Goal: Task Accomplishment & Management: Manage account settings

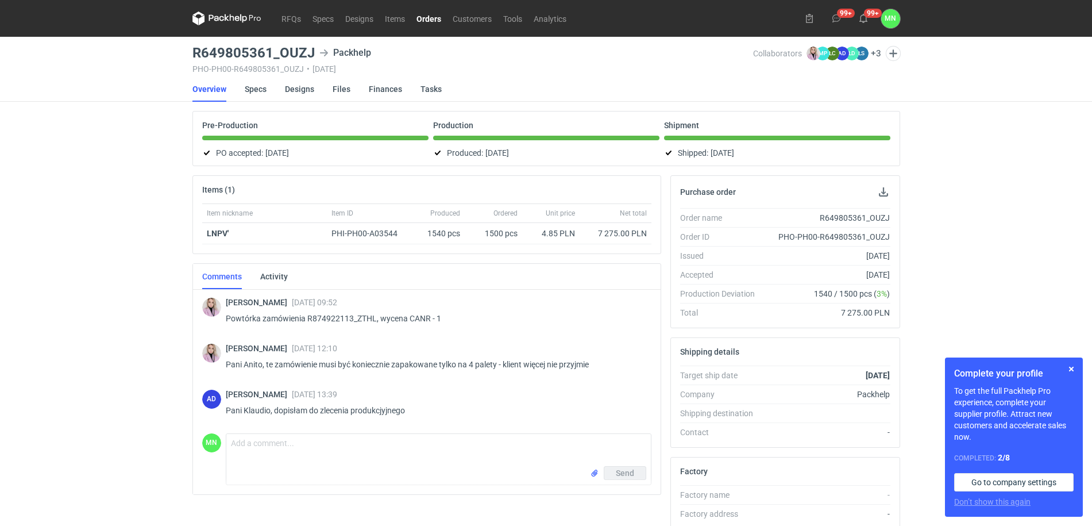
drag, startPoint x: 429, startPoint y: 13, endPoint x: 444, endPoint y: 22, distance: 17.9
click at [429, 13] on link "Orders" at bounding box center [429, 18] width 36 height 14
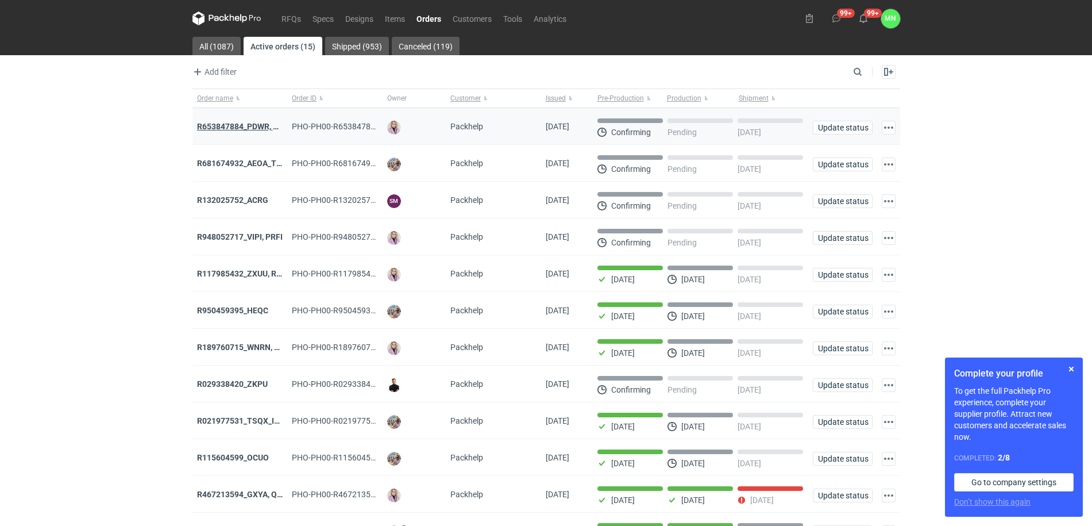
click at [260, 124] on strong "R653847884_PDWR, OHJS, IVNK" at bounding box center [256, 126] width 119 height 9
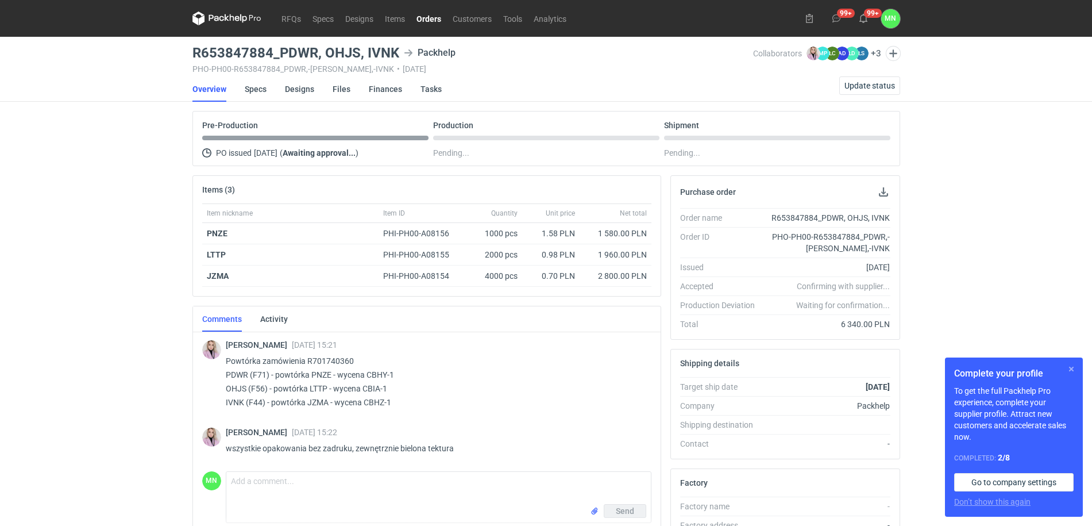
click at [1073, 364] on button "button" at bounding box center [1072, 369] width 14 height 14
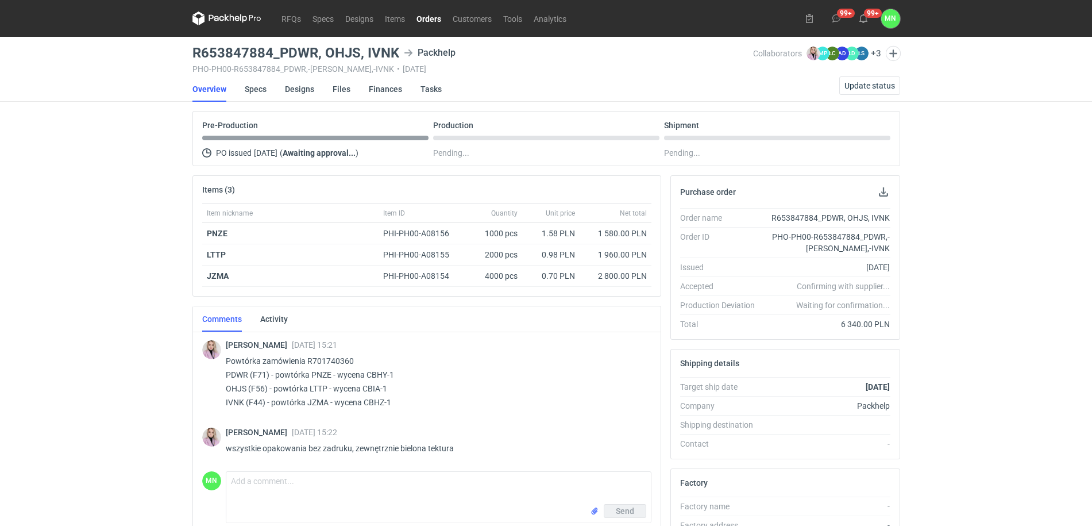
click at [318, 374] on p "Powtórka zamówienia R701740360 PDWR (F71) - powtórka PNZE - wycena CBHY-1 OHJS …" at bounding box center [434, 381] width 417 height 55
copy p "PNZE"
drag, startPoint x: 440, startPoint y: 18, endPoint x: 438, endPoint y: 27, distance: 8.7
click at [440, 18] on link "Orders" at bounding box center [429, 18] width 36 height 14
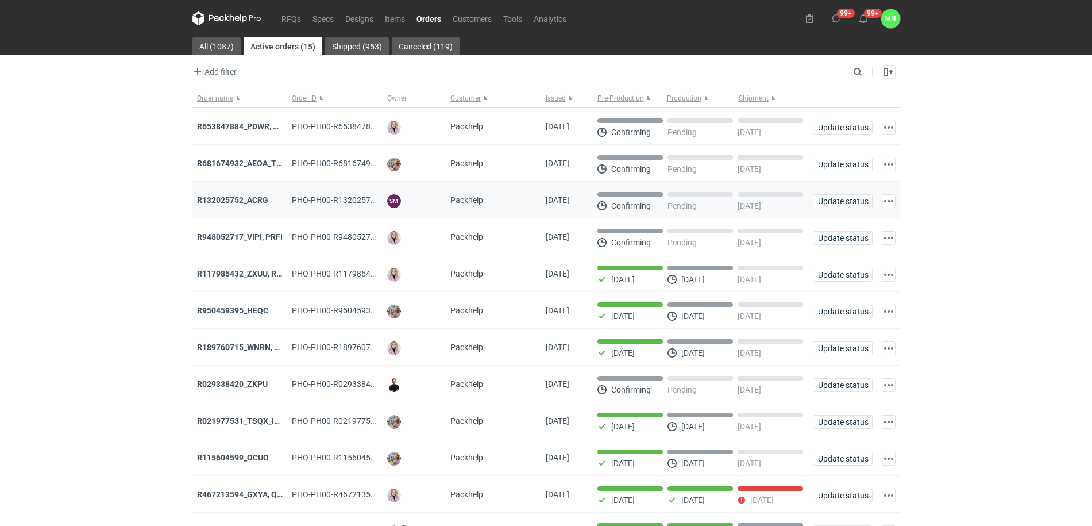
click at [247, 204] on strong "R132025752_ACRG" at bounding box center [232, 199] width 71 height 9
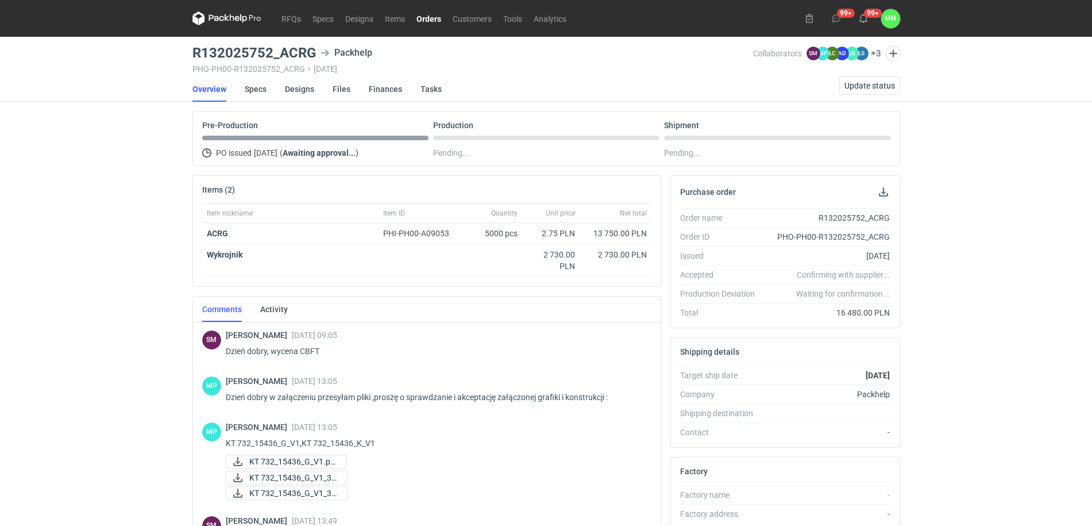
click at [426, 21] on link "Orders" at bounding box center [429, 18] width 36 height 14
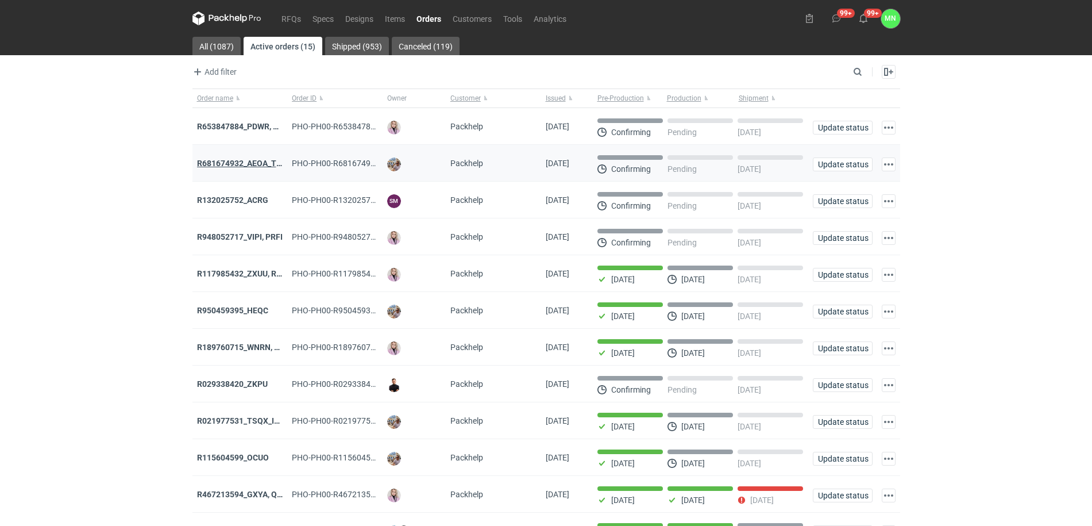
click at [259, 160] on strong "R681674932_AEOA_TIXI_KKTL" at bounding box center [253, 163] width 113 height 9
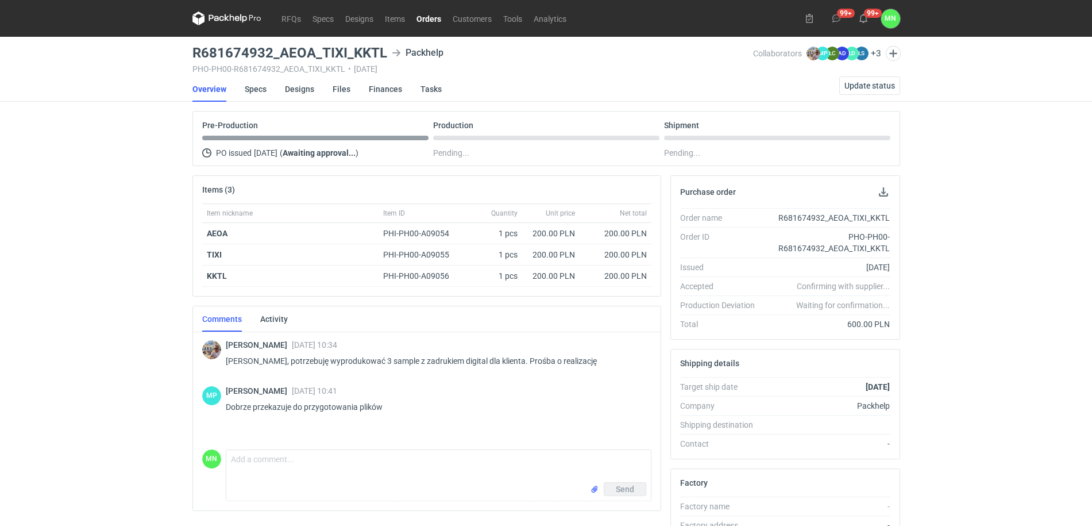
click at [428, 20] on link "Orders" at bounding box center [429, 18] width 36 height 14
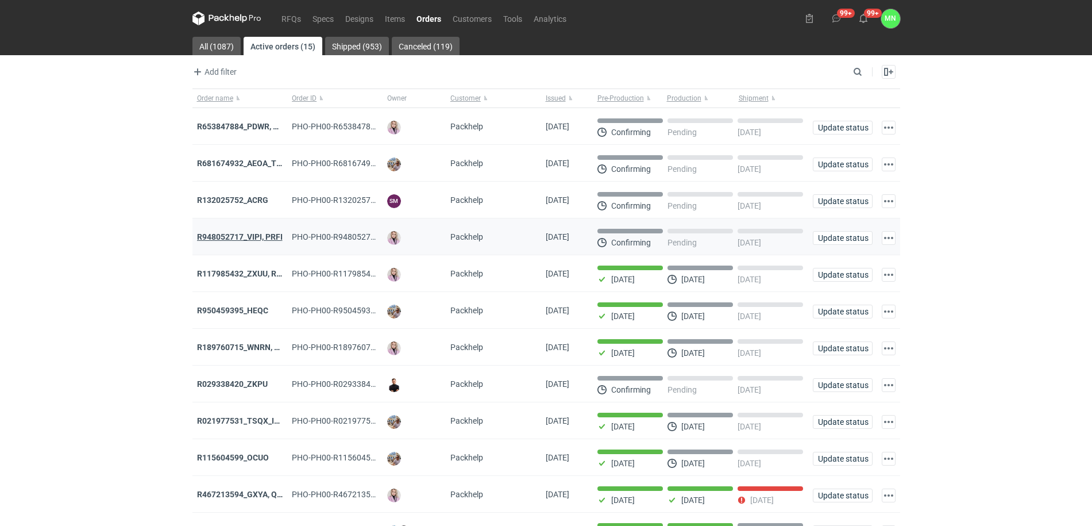
click at [260, 240] on strong "R948052717_VIPI, PRFI" at bounding box center [240, 236] width 86 height 9
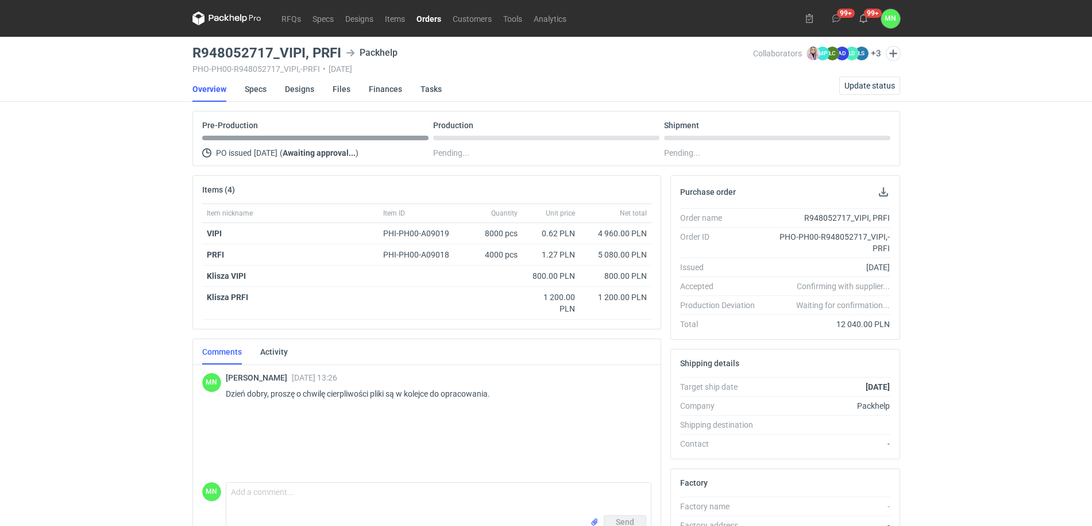
click at [430, 18] on link "Orders" at bounding box center [429, 18] width 36 height 14
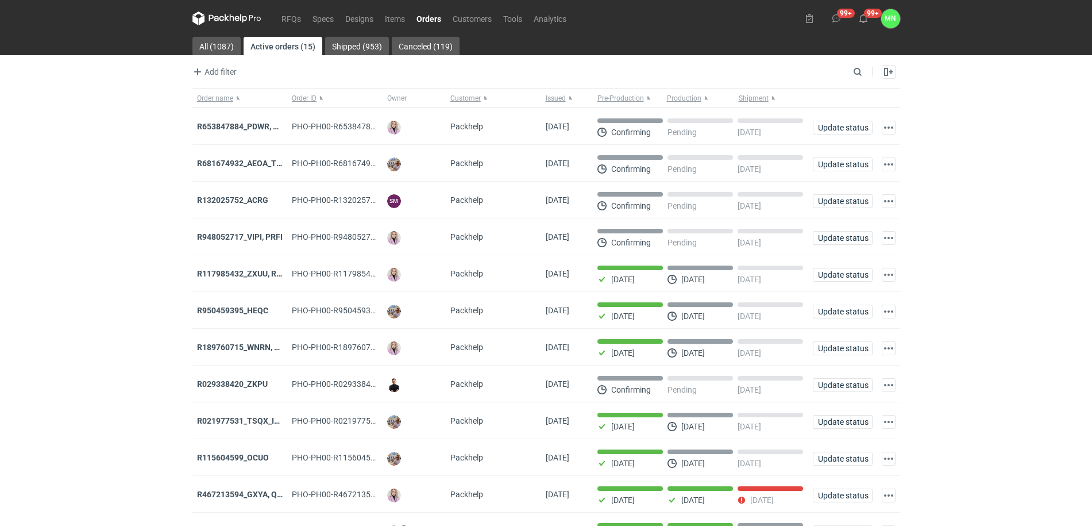
click at [54, 283] on div "RFQs Specs Designs Items Orders Customers Tools Analytics 99+ 99+ MN Małgorzata…" at bounding box center [546, 263] width 1092 height 526
click at [245, 124] on strong "R653847884_PDWR, OHJS, IVNK" at bounding box center [256, 126] width 119 height 9
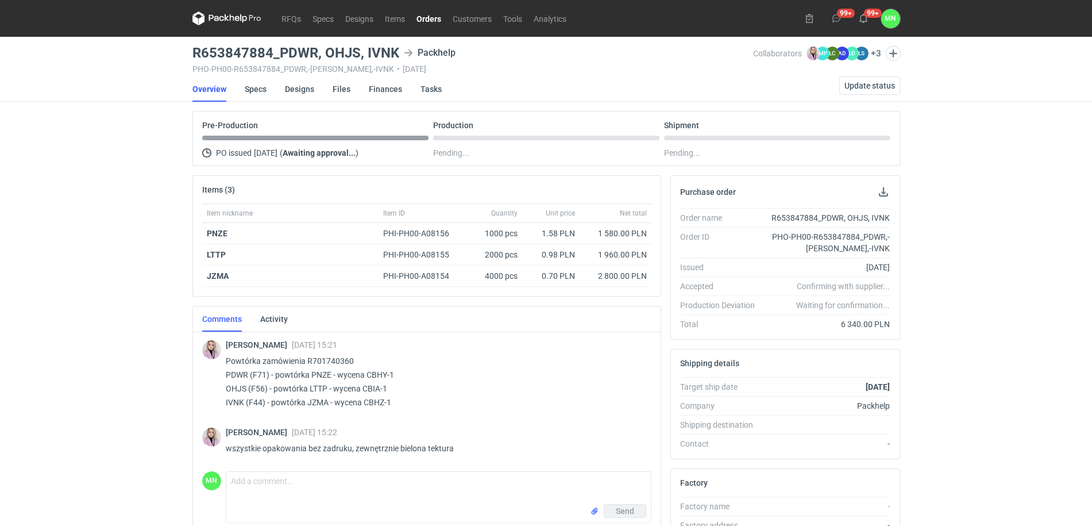
click at [314, 375] on p "Powtórka zamówienia R701740360 PDWR (F71) - powtórka PNZE - wycena CBHY-1 OHJS …" at bounding box center [434, 381] width 417 height 55
copy p "PNZE"
drag, startPoint x: 312, startPoint y: 50, endPoint x: 194, endPoint y: 48, distance: 117.8
click at [194, 48] on h3 "R653847884_PDWR, OHJS, IVNK" at bounding box center [296, 53] width 207 height 14
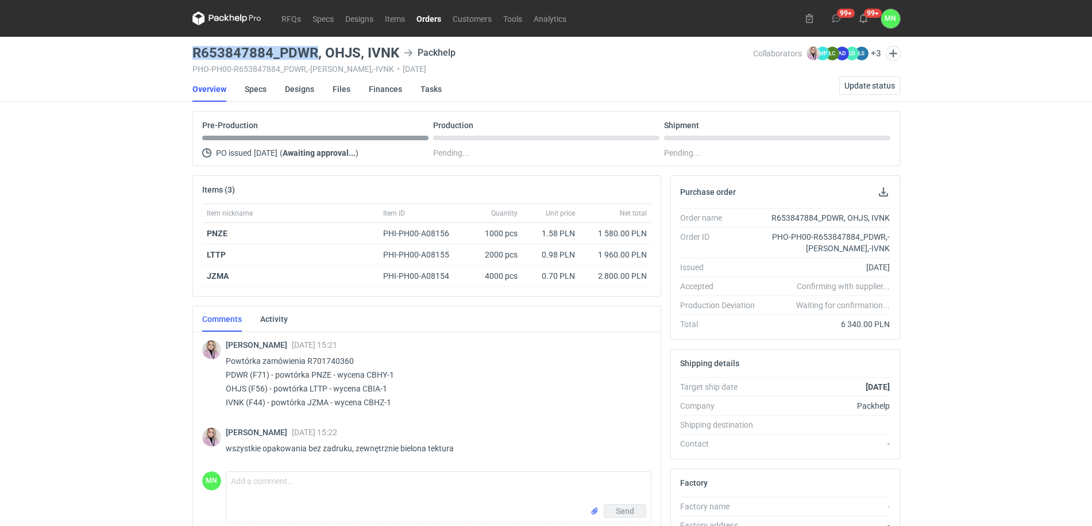
copy h3 "R653847884_PDWR"
click at [319, 387] on p "Powtórka zamówienia R701740360 PDWR (F71) - powtórka PNZE - wycena CBHY-1 OHJS …" at bounding box center [434, 381] width 417 height 55
copy p "LTTP"
click at [320, 402] on p "Powtórka zamówienia R701740360 PDWR (F71) - powtórka PNZE - wycena CBHY-1 OHJS …" at bounding box center [434, 381] width 417 height 55
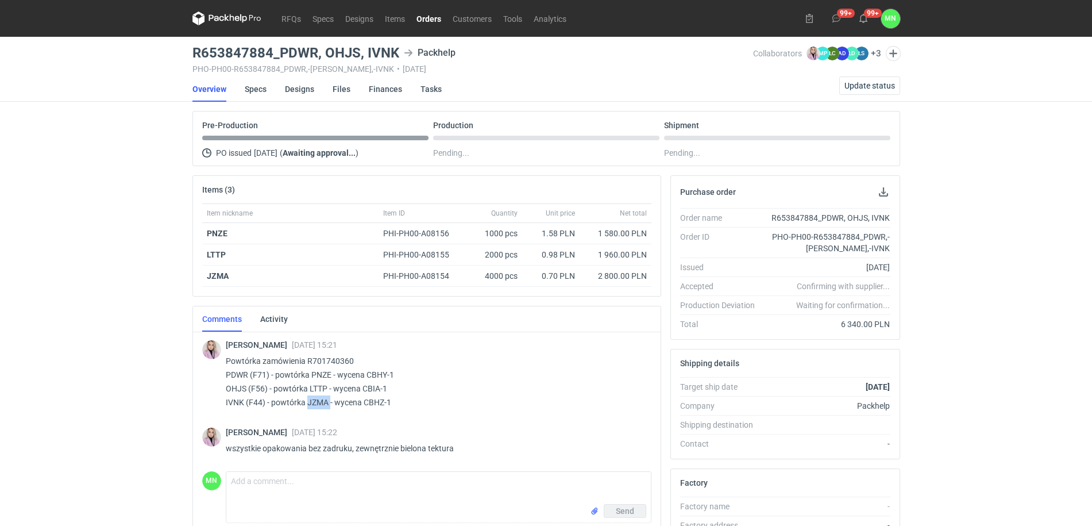
click at [320, 402] on p "Powtórka zamówienia R701740360 PDWR (F71) - powtórka PNZE - wycena CBHY-1 OHJS …" at bounding box center [434, 381] width 417 height 55
copy p "JZMA"
drag, startPoint x: 399, startPoint y: 50, endPoint x: 197, endPoint y: 52, distance: 202.9
click at [197, 52] on div "R653847884_PDWR, OHJS, IVNK Packhelp" at bounding box center [473, 53] width 561 height 14
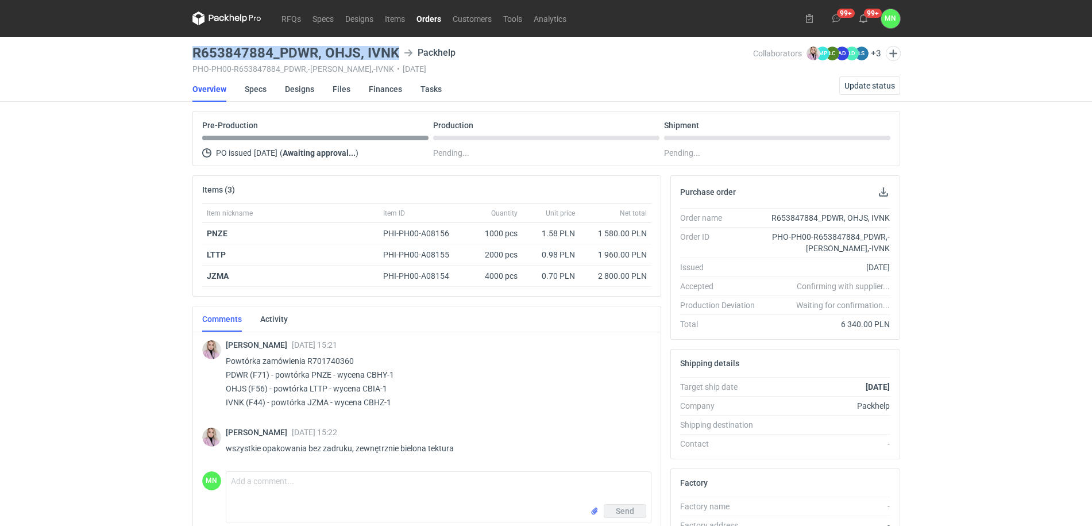
copy h3 "R653847884_PDWR, OHJS, IVNK"
click at [361, 51] on h3 "R653847884_PDWR, OHJS, IVNK" at bounding box center [296, 53] width 207 height 14
drag, startPoint x: 359, startPoint y: 51, endPoint x: 184, endPoint y: 46, distance: 174.2
click at [184, 46] on div "RFQs Specs Designs Items Orders Customers Tools Analytics 99+ 99+ MN Małgorzata…" at bounding box center [546, 263] width 1092 height 526
copy h3 "R653847884_PDWR, OHJS"
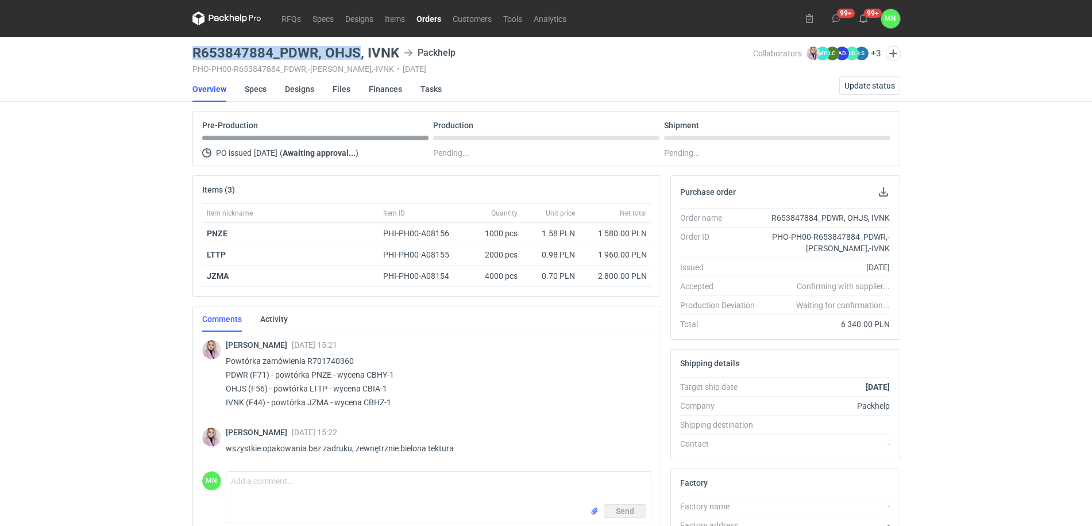
click at [354, 44] on main "R653847884_PDWR, OHJS, IVNK Packhelp PHO-PH00-R653847884_PDWR,-OHJS,-IVNK • 11/…" at bounding box center [546, 393] width 717 height 713
drag, startPoint x: 359, startPoint y: 49, endPoint x: 182, endPoint y: 48, distance: 177.0
click at [182, 48] on div "RFQs Specs Designs Items Orders Customers Tools Analytics 99+ 99+ MN Małgorzata…" at bounding box center [546, 263] width 1092 height 526
copy h3 "R653847884_PDWR, OHJS"
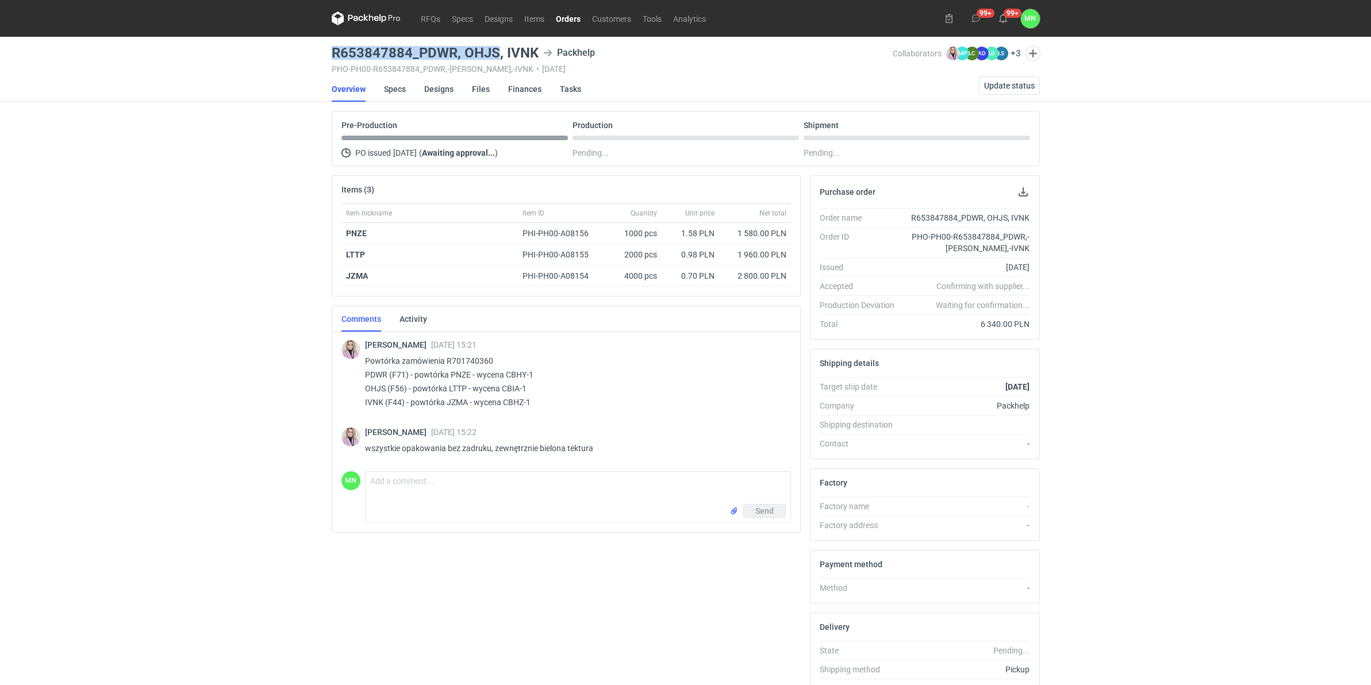
click at [568, 13] on link "Orders" at bounding box center [568, 18] width 36 height 14
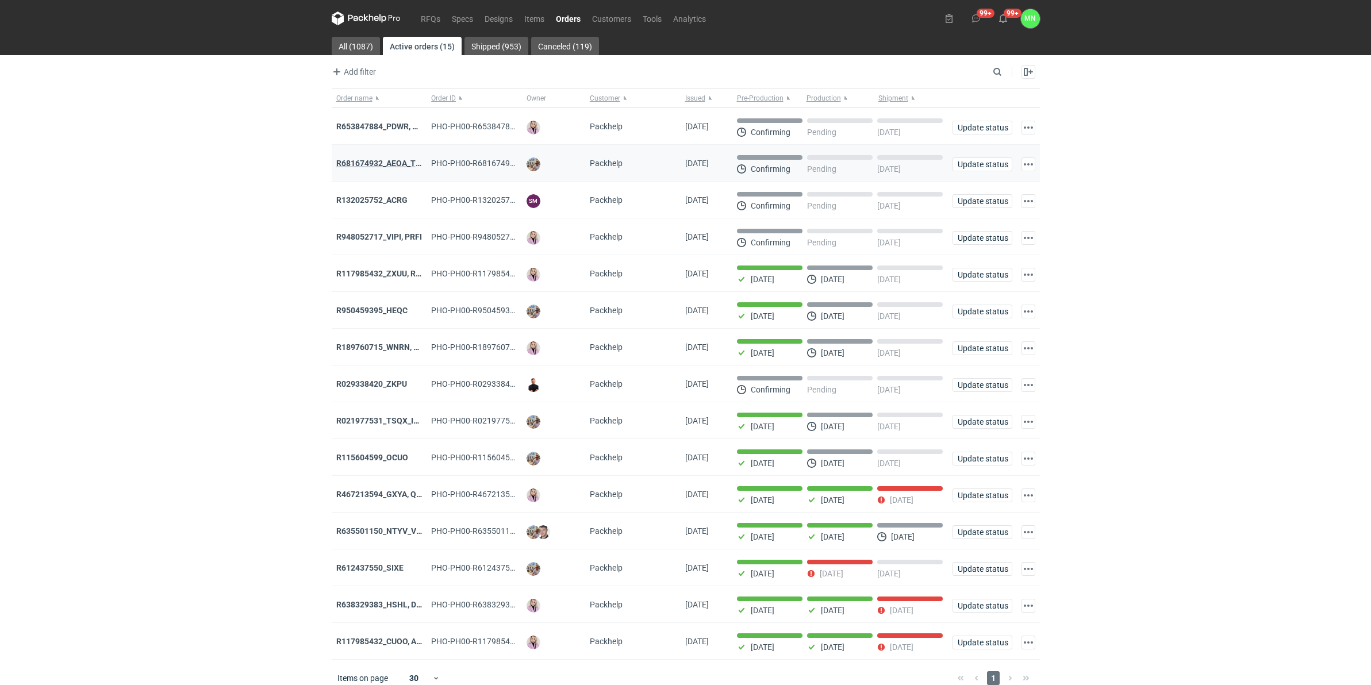
click at [374, 162] on strong "R681674932_AEOA_TIXI_KKTL" at bounding box center [392, 163] width 113 height 9
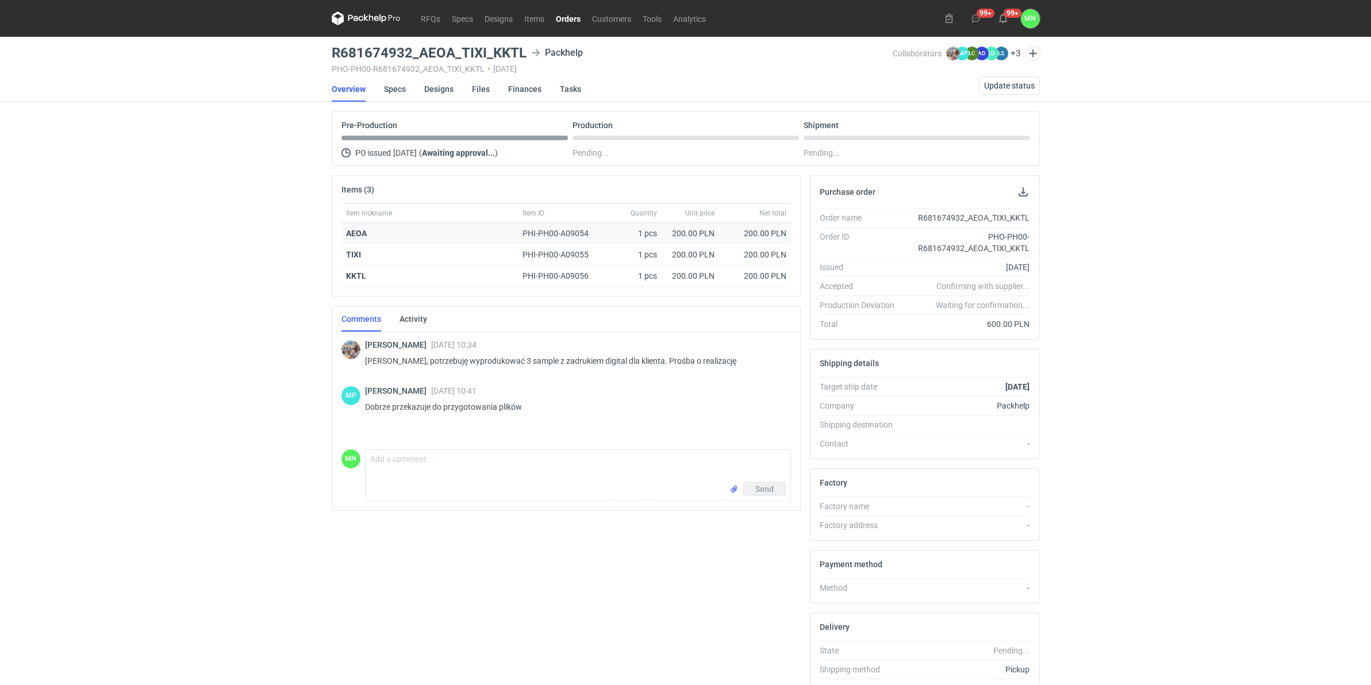
click at [362, 233] on strong "AEOA" at bounding box center [356, 233] width 21 height 9
click at [348, 254] on strong "TIXI" at bounding box center [353, 254] width 15 height 9
click at [352, 274] on strong "KKTL" at bounding box center [356, 275] width 20 height 9
click at [437, 92] on link "Designs" at bounding box center [438, 88] width 29 height 25
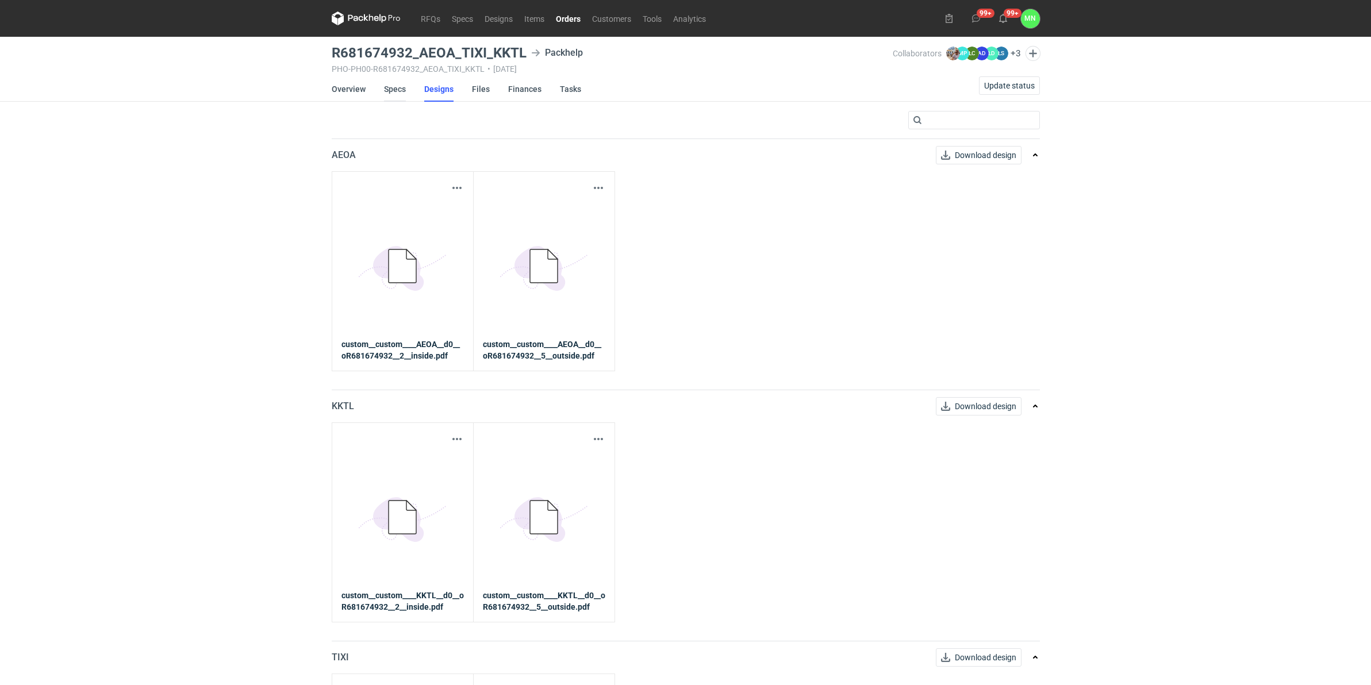
click at [390, 91] on link "Specs" at bounding box center [395, 88] width 22 height 25
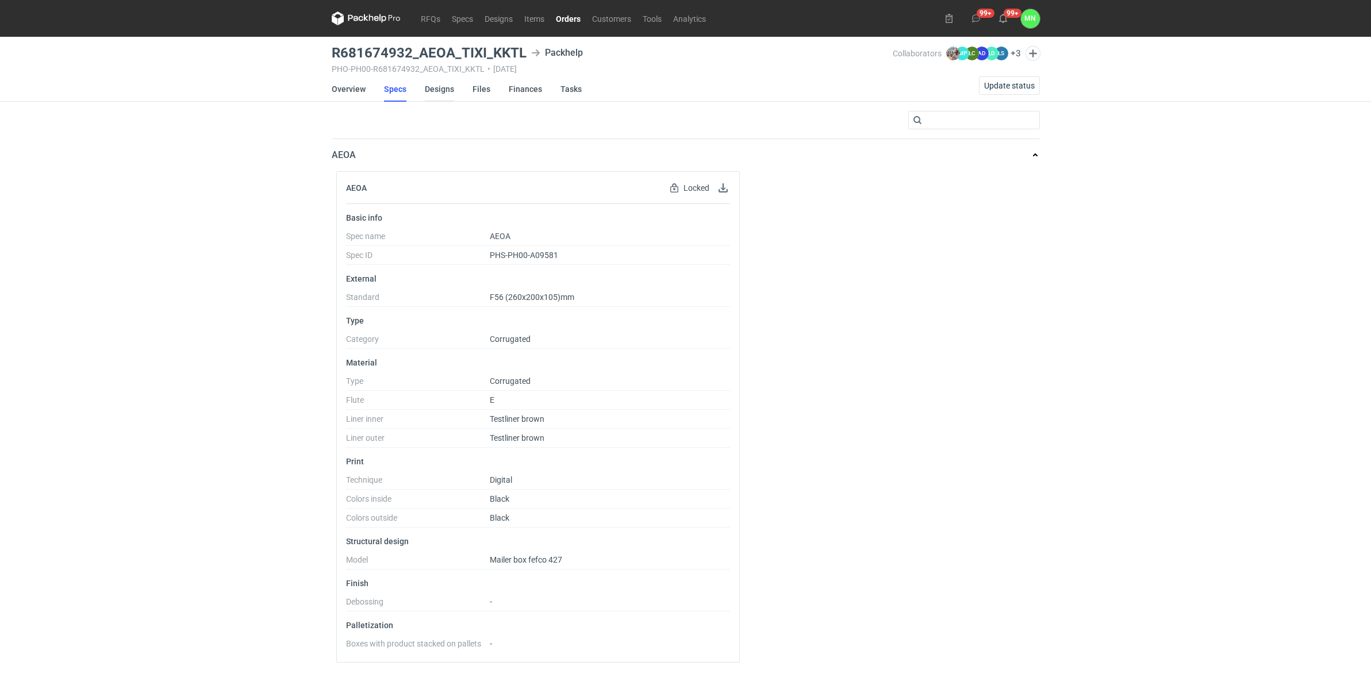
click at [440, 92] on link "Designs" at bounding box center [439, 88] width 29 height 25
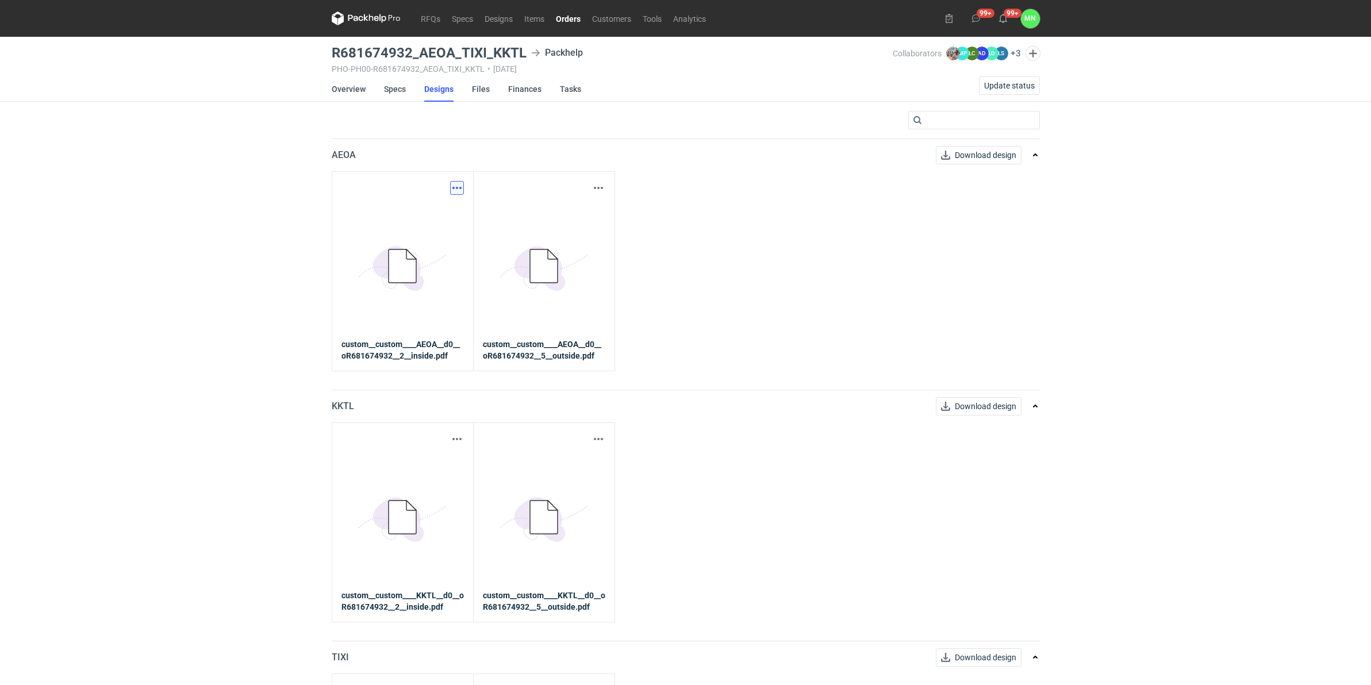
click at [450, 186] on button "button" at bounding box center [457, 188] width 14 height 14
click at [422, 213] on link "Download design part" at bounding box center [406, 212] width 106 height 18
click at [398, 90] on link "Specs" at bounding box center [395, 88] width 22 height 25
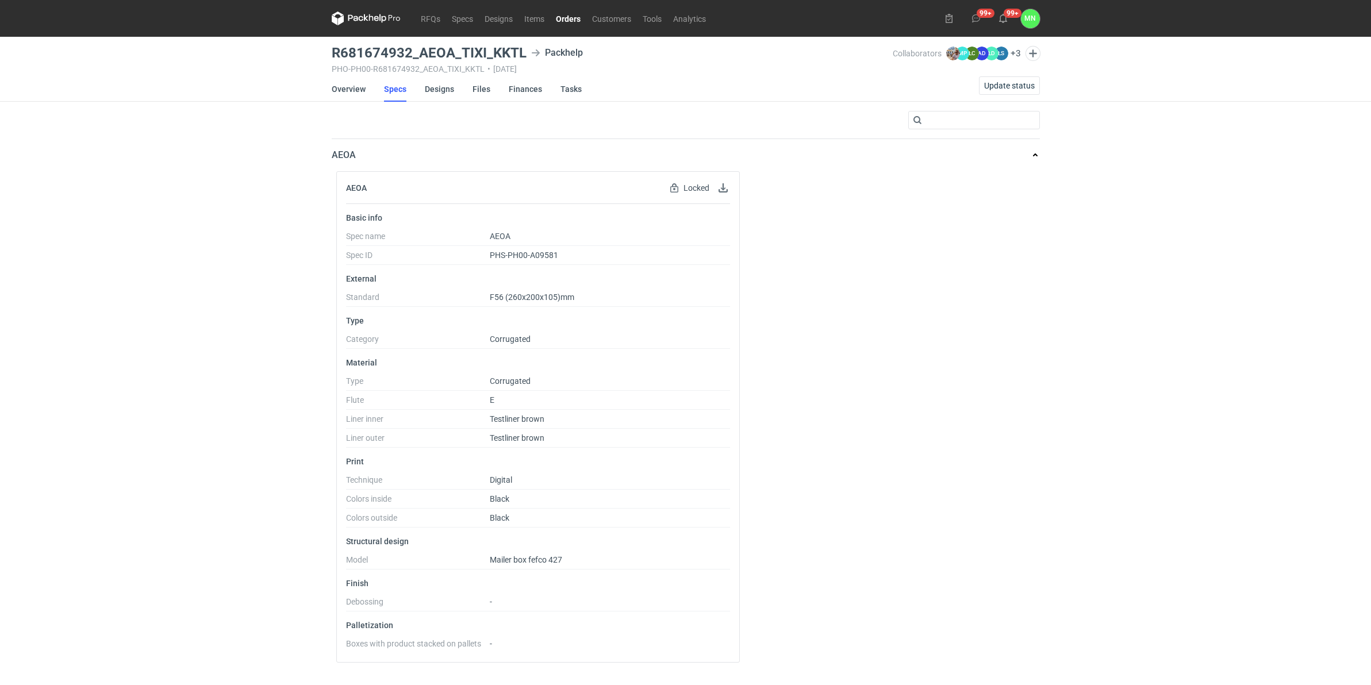
click at [518, 297] on span "F56 (260x200x105)mm" at bounding box center [532, 296] width 84 height 9
copy span "260x200x105"
drag, startPoint x: 450, startPoint y: 55, endPoint x: 333, endPoint y: 56, distance: 116.7
click at [333, 56] on h3 "R681674932_AEOA_TIXI_KKTL" at bounding box center [429, 53] width 195 height 14
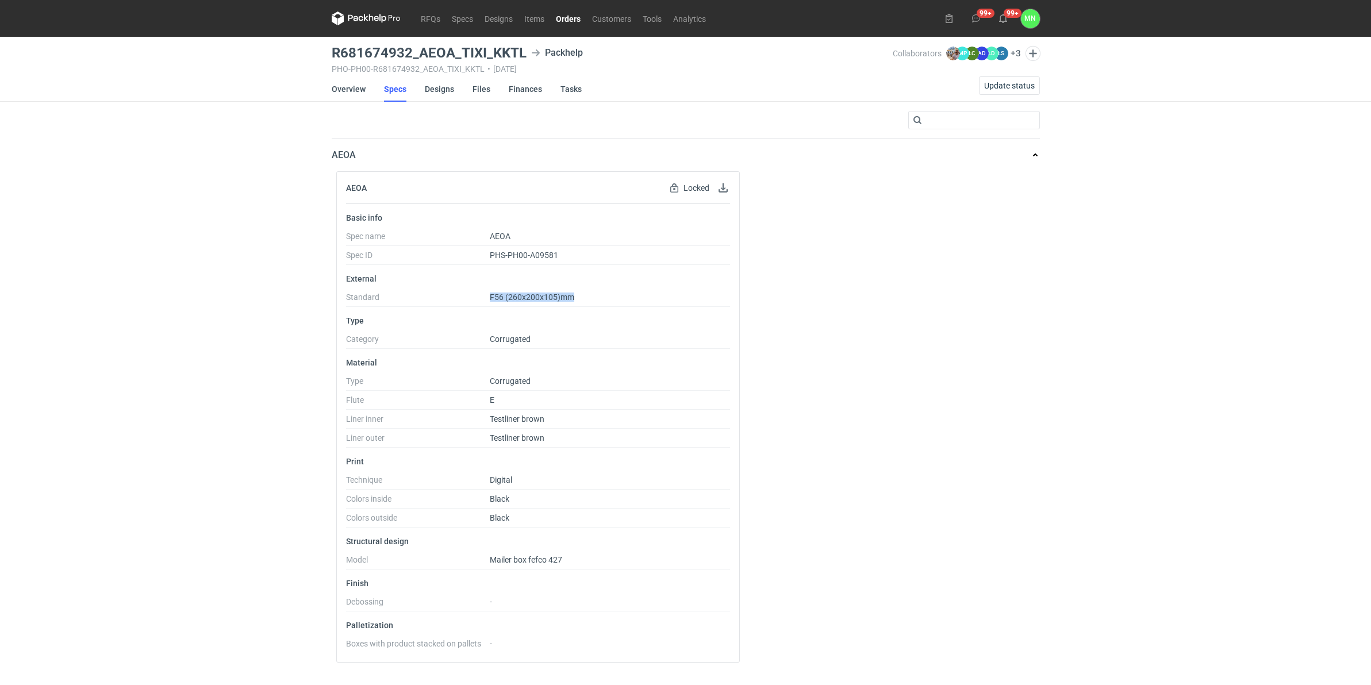
drag, startPoint x: 579, startPoint y: 302, endPoint x: 489, endPoint y: 301, distance: 90.2
click at [490, 301] on dd "F56 (260x200x105)mm" at bounding box center [610, 299] width 240 height 14
click at [441, 90] on link "Designs" at bounding box center [439, 88] width 29 height 25
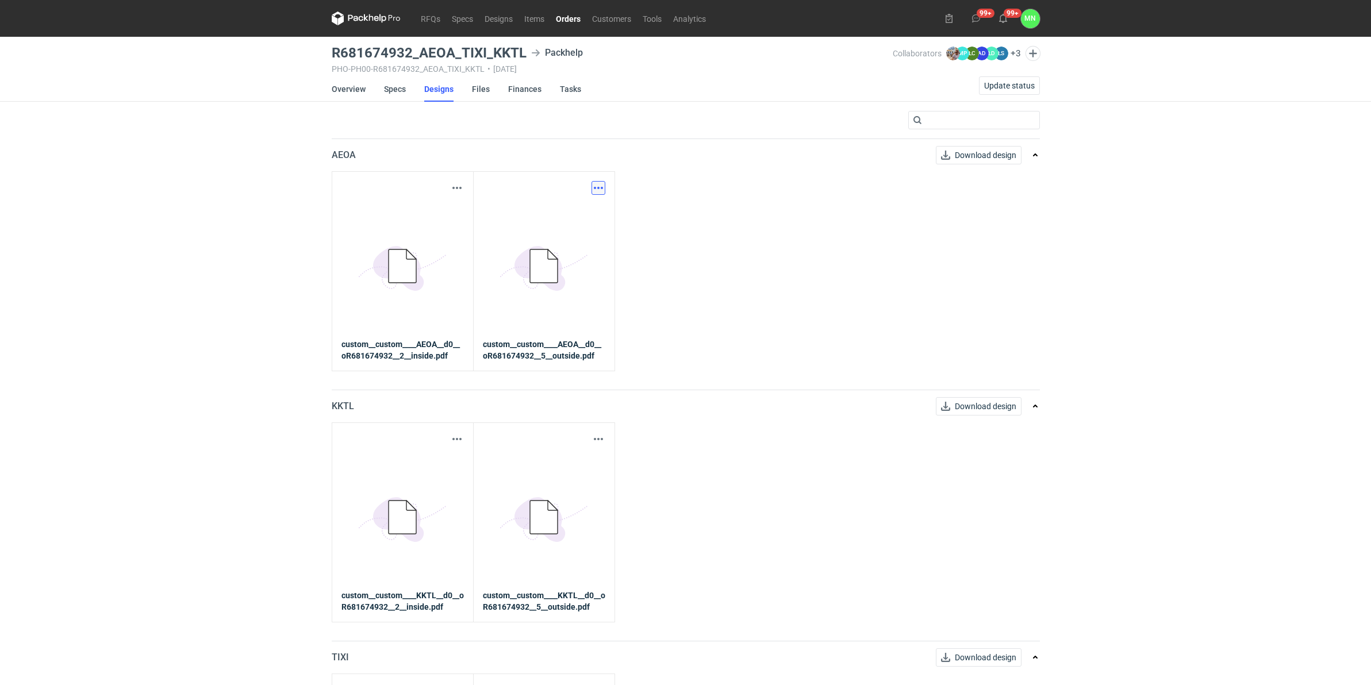
click at [598, 188] on button "button" at bounding box center [598, 188] width 14 height 14
click at [548, 207] on link "Download design part" at bounding box center [547, 212] width 106 height 18
click at [450, 438] on button "button" at bounding box center [457, 439] width 14 height 14
click at [444, 463] on link "Download design part" at bounding box center [406, 464] width 106 height 18
click at [598, 440] on button "button" at bounding box center [598, 439] width 14 height 14
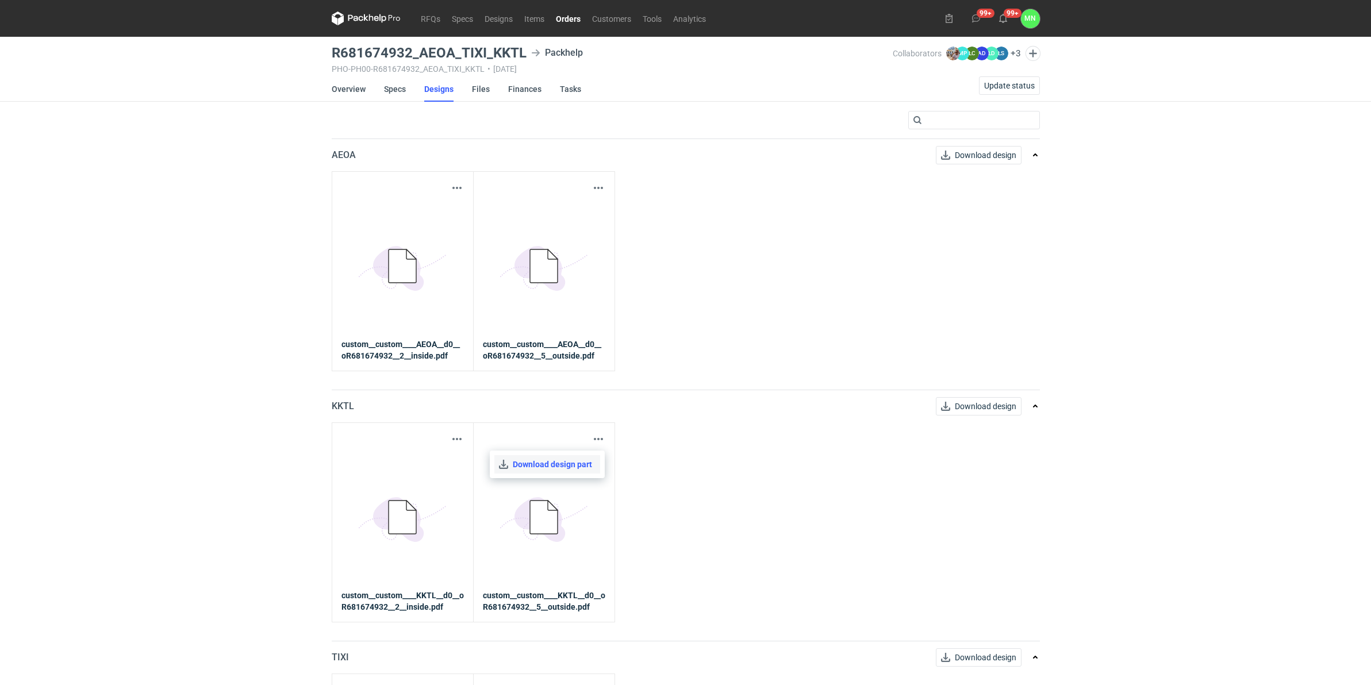
click at [592, 467] on link "Download design part" at bounding box center [547, 464] width 106 height 18
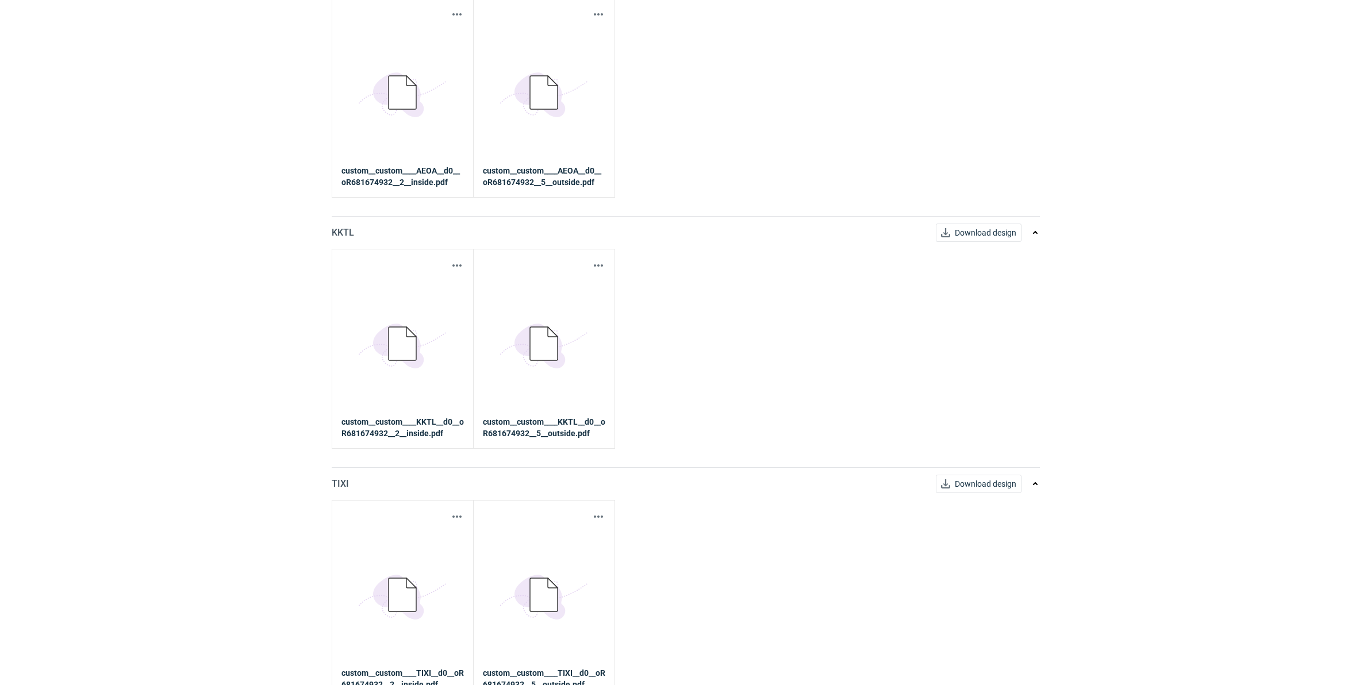
scroll to position [188, 0]
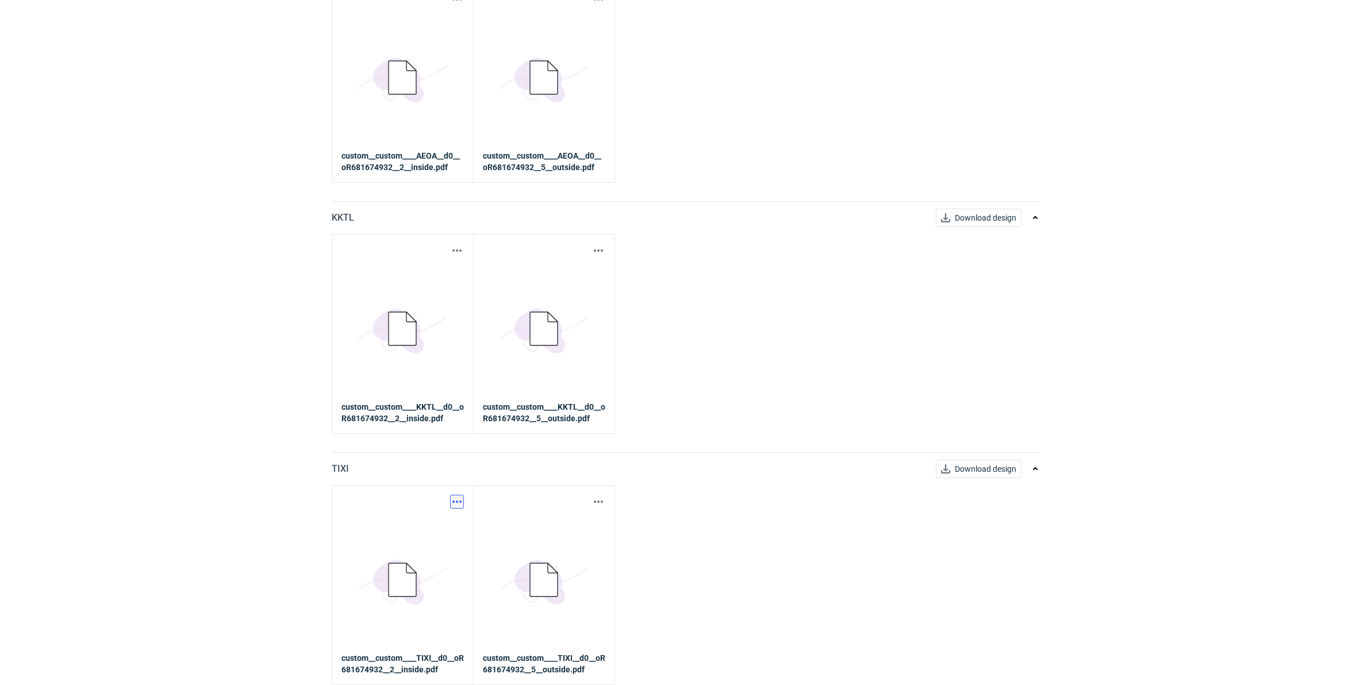
click at [458, 499] on button "button" at bounding box center [457, 502] width 14 height 14
click at [449, 521] on link "Download design part" at bounding box center [406, 527] width 106 height 18
click at [605, 506] on div "Download design part 5BD5AC33-3523-40E7-9262-1BFF0AD53D48@1x custom__custom____…" at bounding box center [544, 585] width 142 height 200
drag, startPoint x: 596, startPoint y: 492, endPoint x: 601, endPoint y: 498, distance: 7.5
click at [599, 492] on div "Download design part 5BD5AC33-3523-40E7-9262-1BFF0AD53D48@1x custom__custom____…" at bounding box center [544, 585] width 142 height 200
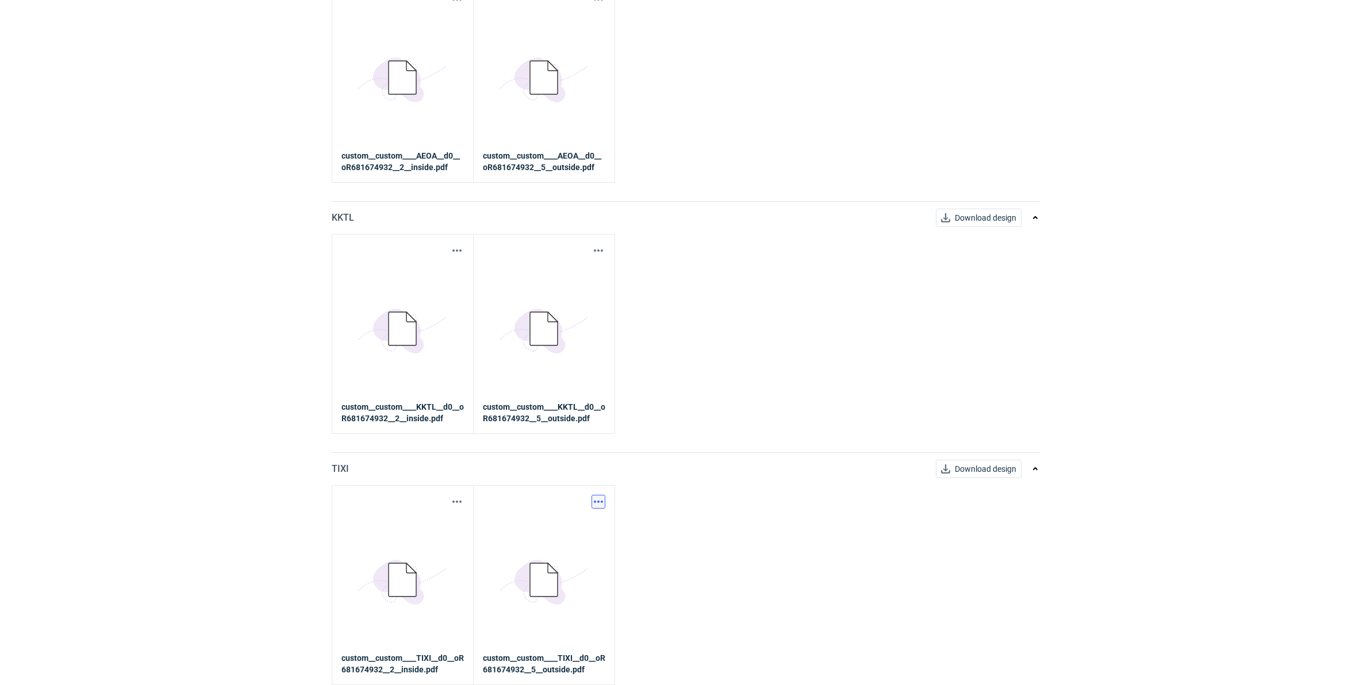
click at [601, 502] on button "button" at bounding box center [598, 502] width 14 height 14
click at [591, 525] on link "Download design part" at bounding box center [547, 527] width 106 height 18
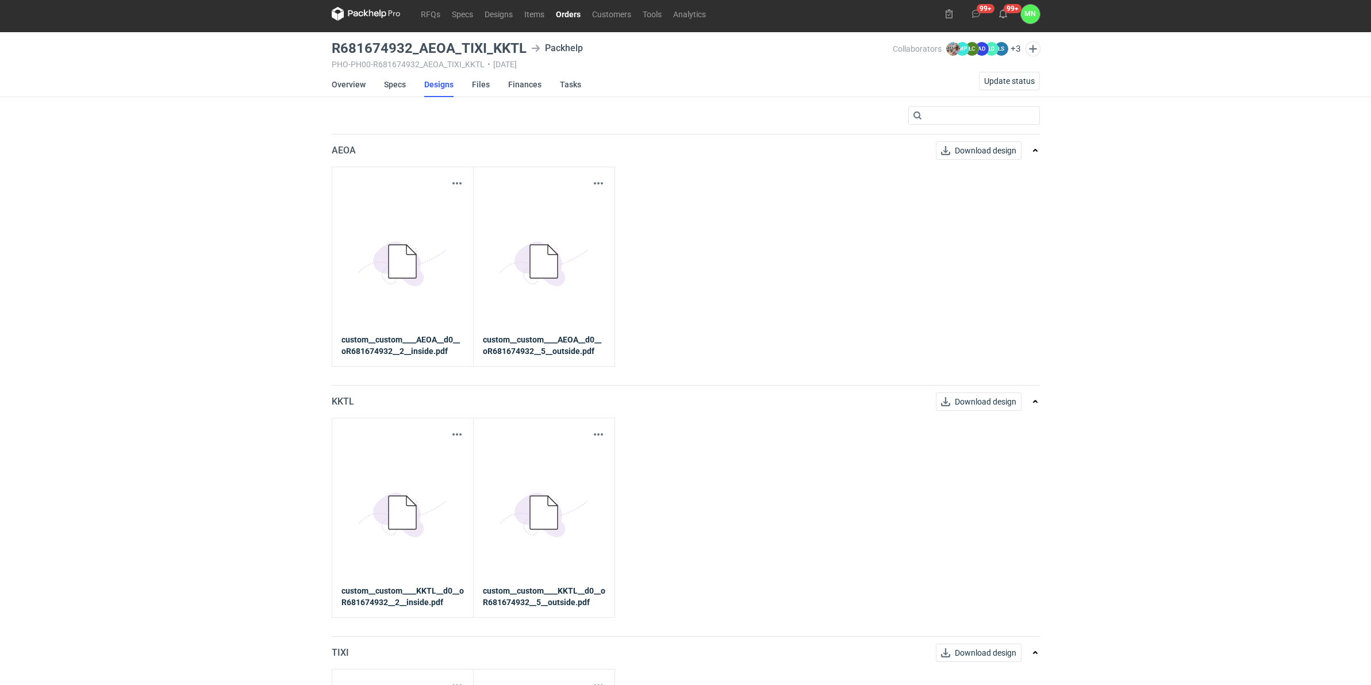
scroll to position [0, 0]
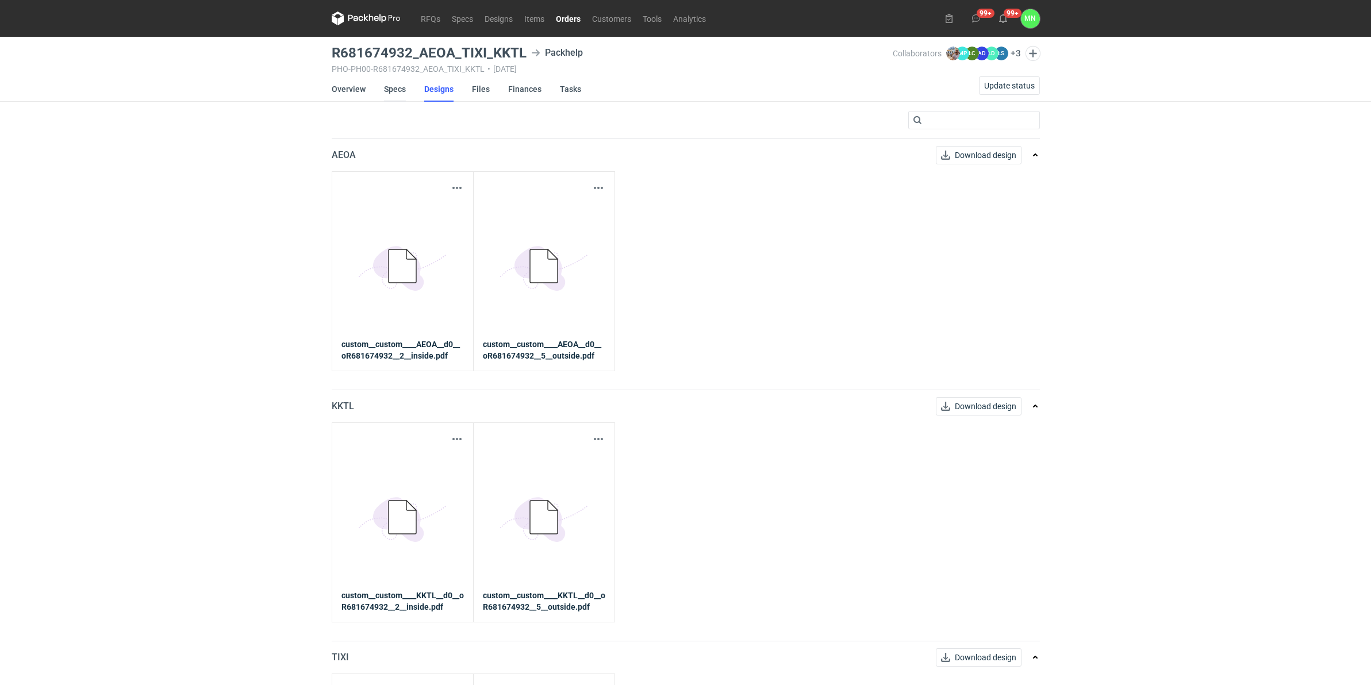
click at [392, 95] on link "Specs" at bounding box center [395, 88] width 22 height 25
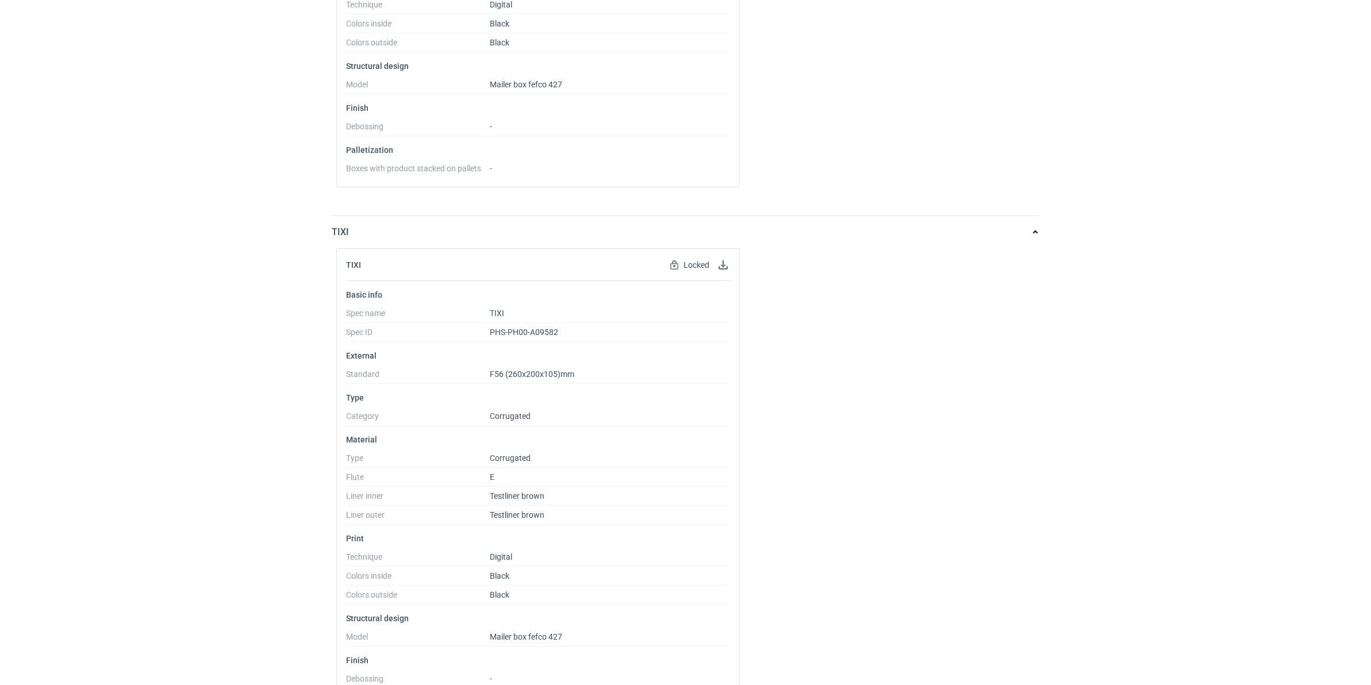
scroll to position [1026, 0]
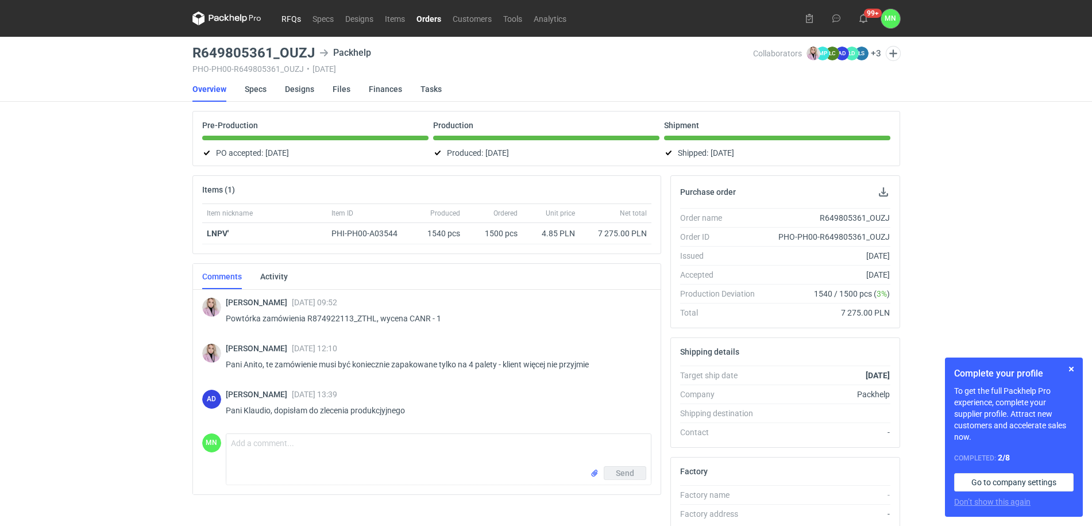
click at [290, 20] on link "RFQs" at bounding box center [291, 18] width 31 height 14
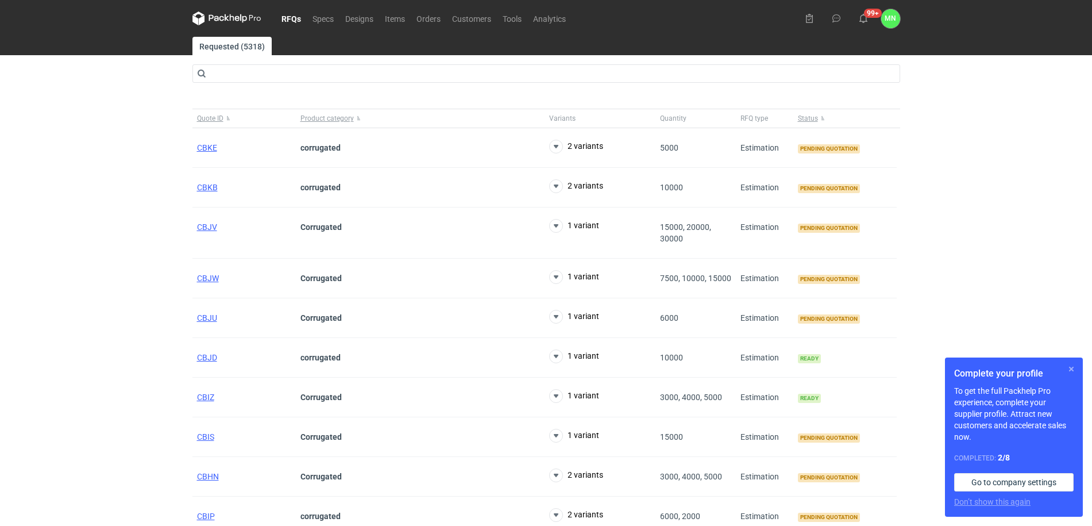
click at [1072, 364] on button "button" at bounding box center [1072, 369] width 14 height 14
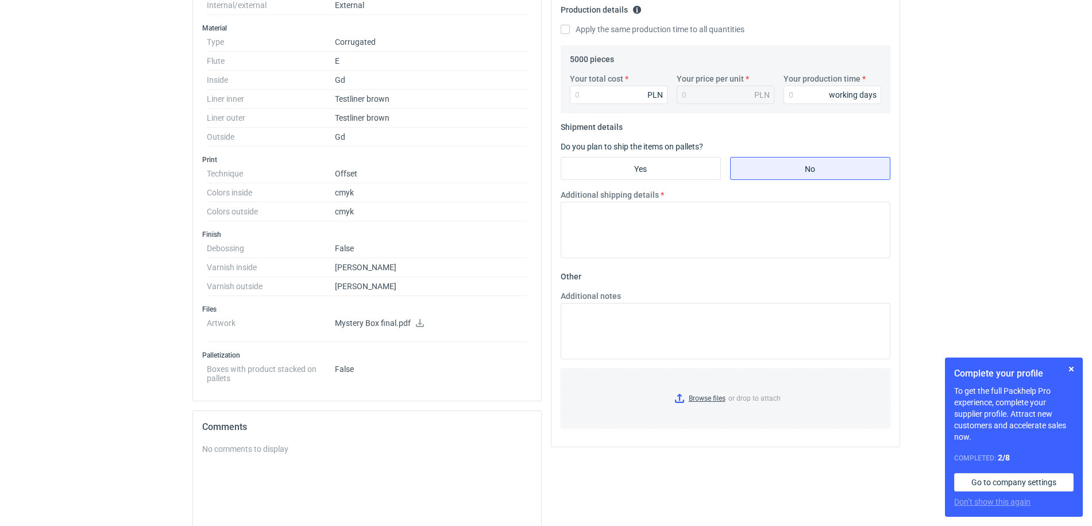
scroll to position [359, 0]
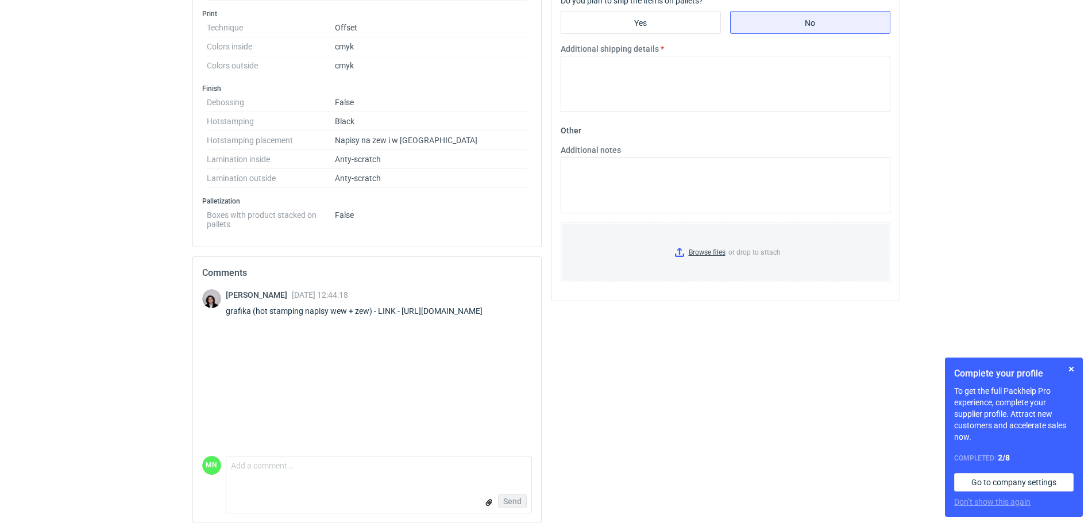
scroll to position [503, 0]
drag, startPoint x: 505, startPoint y: 307, endPoint x: 403, endPoint y: 315, distance: 102.0
click at [403, 315] on div "Sebastian Markut 11 Sep 2025 12:44:18 grafika (hot stamping napisy wew + zew) -…" at bounding box center [361, 302] width 271 height 32
copy div "https://we.tl/t-bwnx26QOk9"
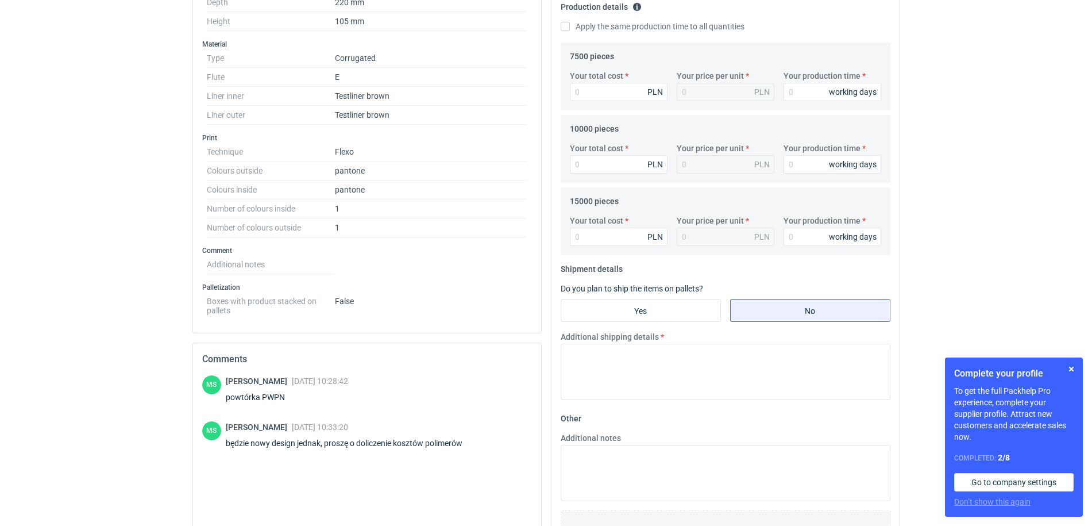
scroll to position [359, 0]
click at [275, 399] on div "powtórka PWPN" at bounding box center [287, 394] width 122 height 11
copy div "PWPN"
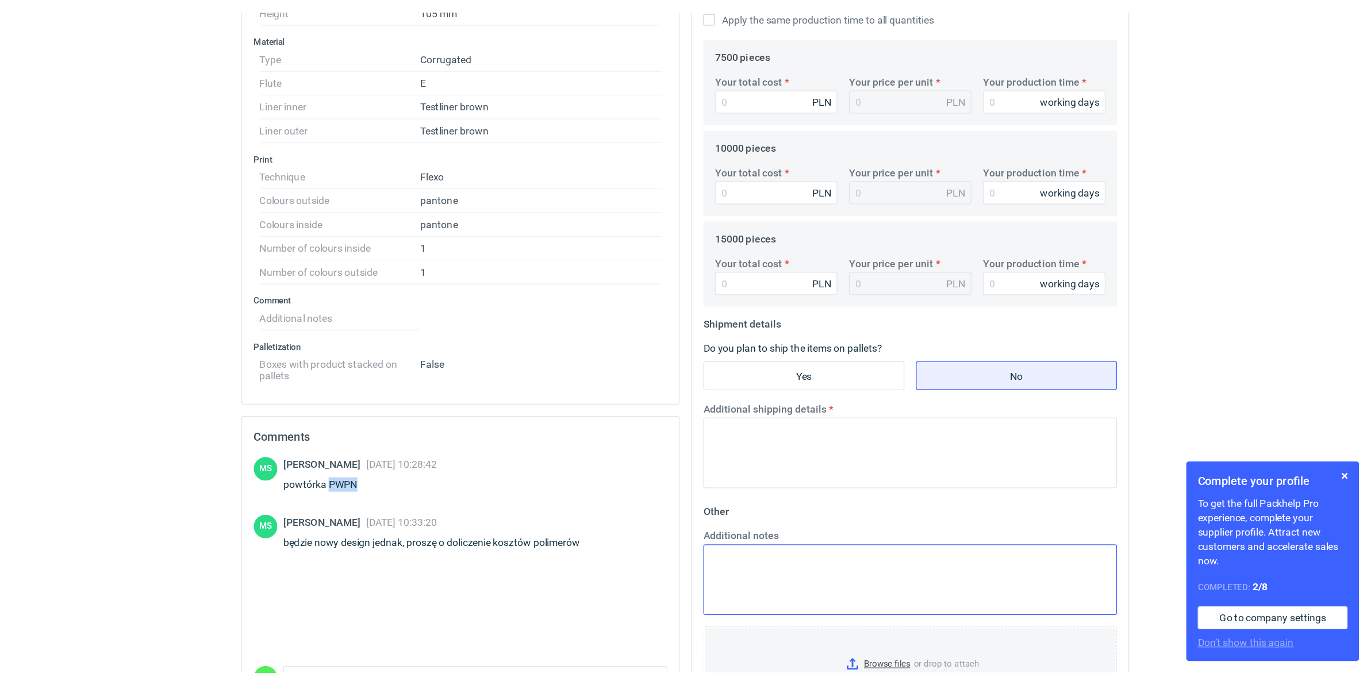
scroll to position [293, 0]
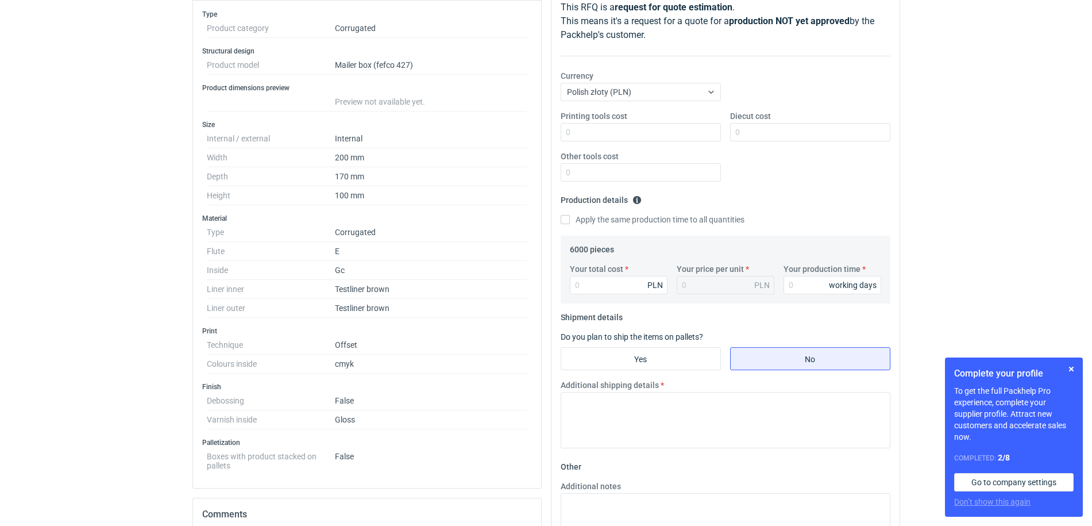
scroll to position [144, 0]
